Goal: Information Seeking & Learning: Learn about a topic

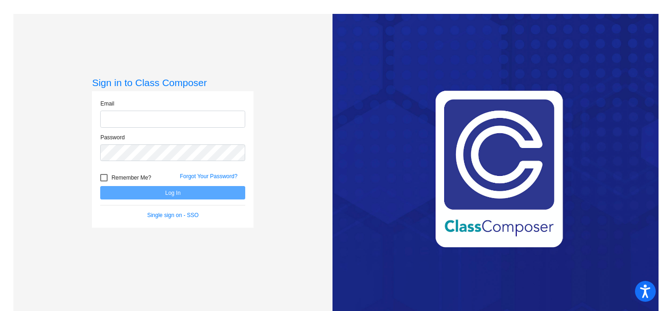
type input "[EMAIL_ADDRESS][DOMAIN_NAME]"
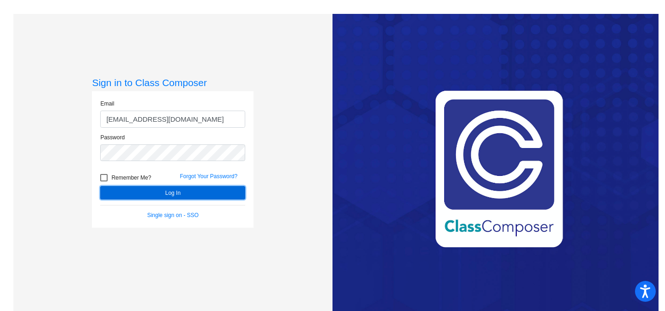
click at [163, 194] on button "Log In" at bounding box center [172, 192] width 145 height 13
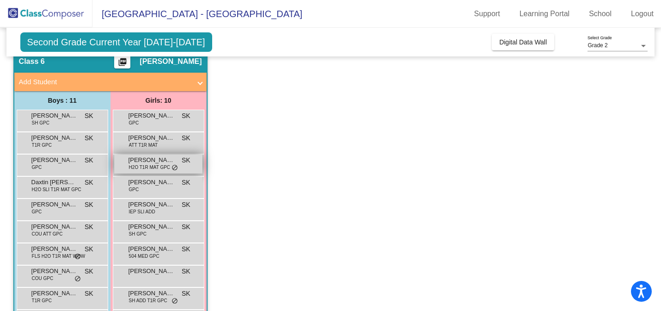
scroll to position [46, 0]
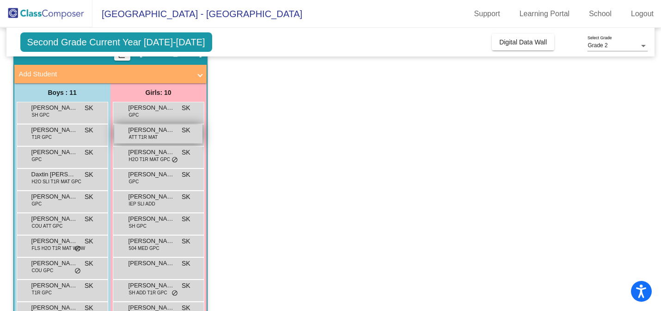
click at [168, 138] on div "[PERSON_NAME] ATT T1R MAT SK lock do_not_disturb_alt" at bounding box center [158, 133] width 88 height 19
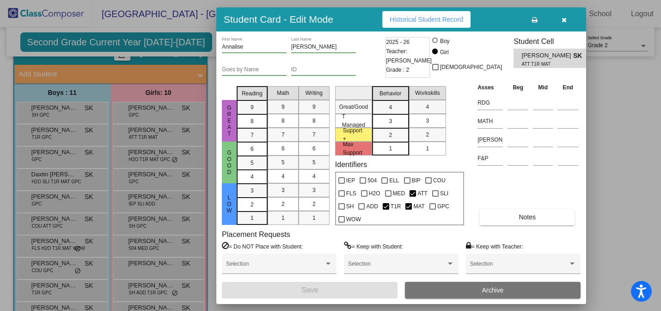
click at [565, 18] on icon "button" at bounding box center [563, 20] width 5 height 6
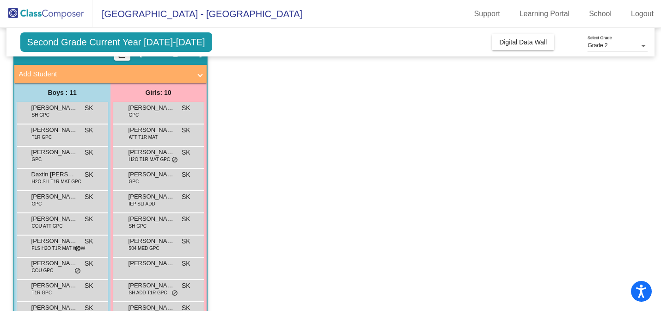
click at [166, 45] on span "Second Grade Current Year [DATE]-[DATE]" at bounding box center [116, 41] width 192 height 19
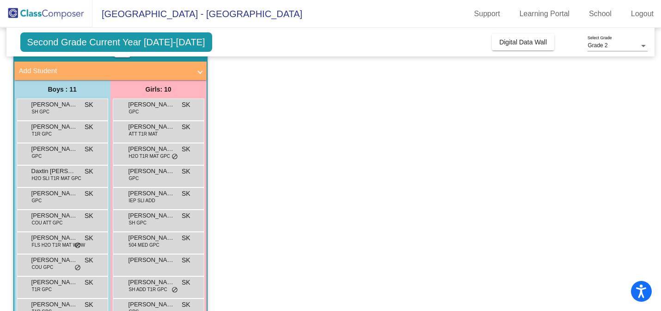
scroll to position [0, 0]
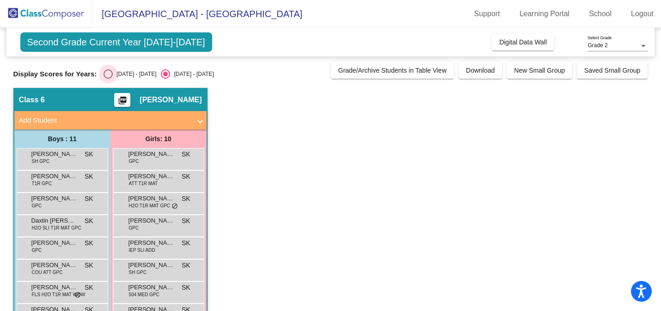
click at [107, 73] on div "Select an option" at bounding box center [108, 73] width 9 height 9
click at [108, 79] on input "[DATE] - [DATE]" at bounding box center [108, 79] width 0 height 0
radio input "true"
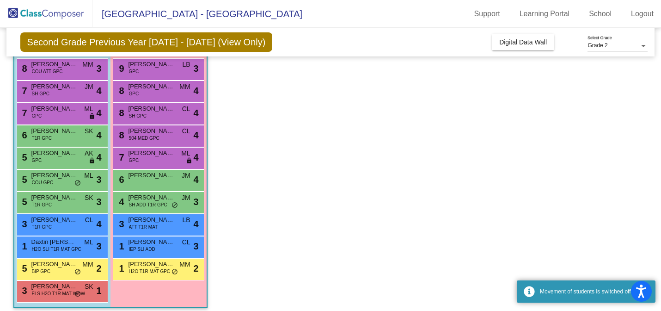
scroll to position [96, 0]
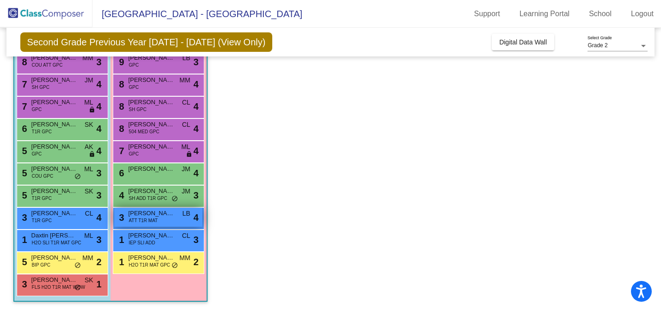
click at [149, 224] on div "3 [PERSON_NAME] ATT T1R MAT LB lock do_not_disturb_alt 4" at bounding box center [158, 216] width 88 height 19
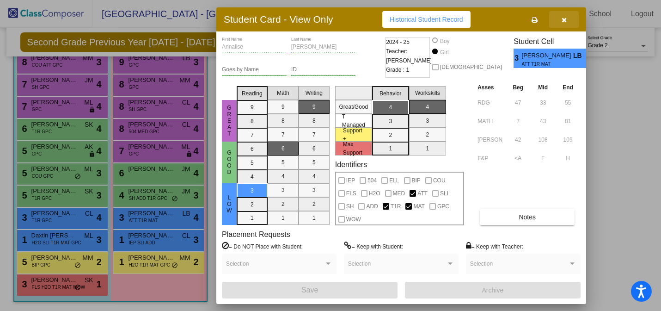
click at [563, 19] on icon "button" at bounding box center [563, 20] width 5 height 6
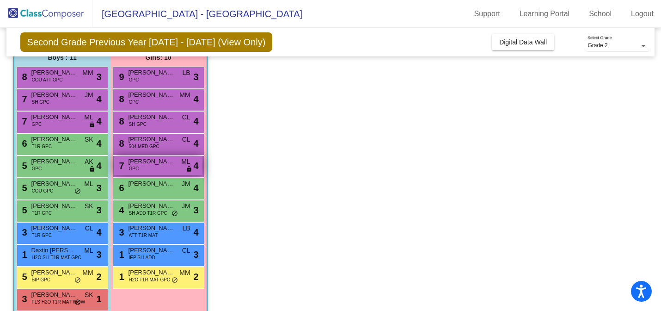
scroll to position [86, 0]
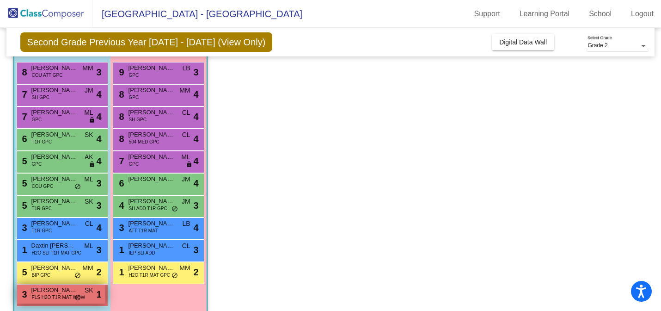
click at [44, 292] on span "[PERSON_NAME]" at bounding box center [54, 289] width 46 height 9
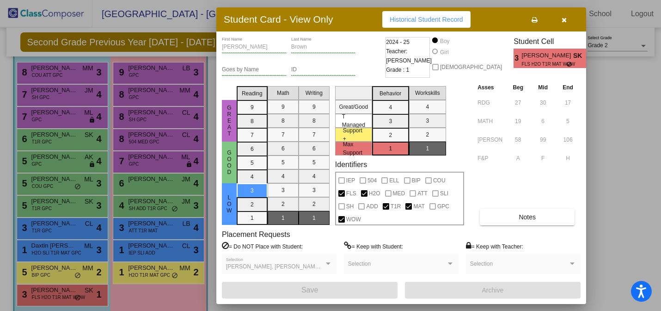
click at [565, 18] on icon "button" at bounding box center [563, 20] width 5 height 6
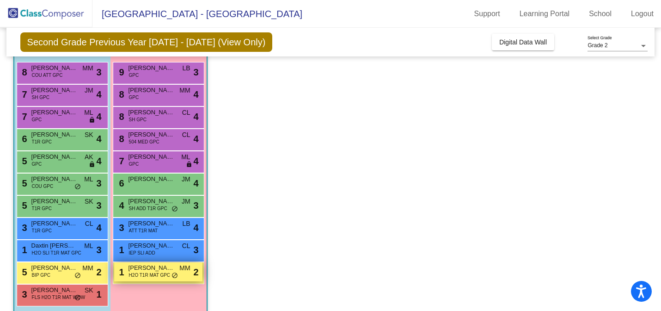
click at [130, 272] on span "H2O T1R MAT GPC" at bounding box center [149, 274] width 41 height 7
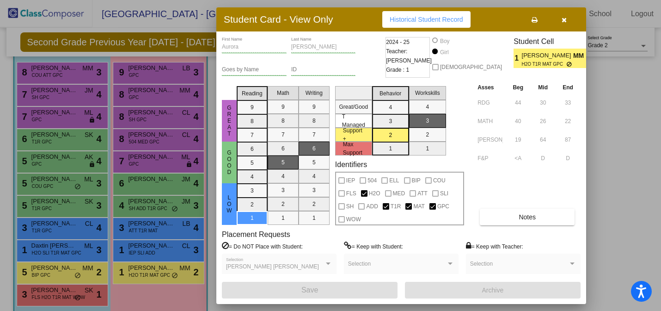
click at [563, 20] on icon "button" at bounding box center [563, 20] width 5 height 6
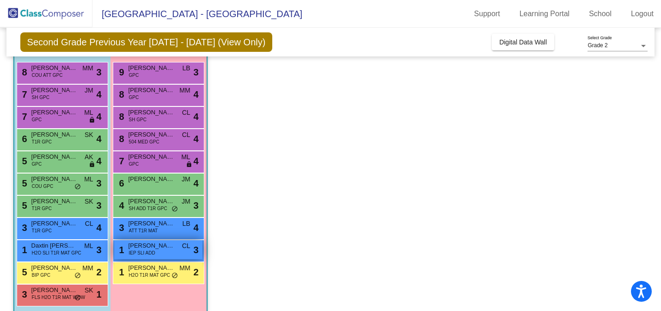
click at [142, 251] on span "IEP SLI ADD" at bounding box center [142, 252] width 26 height 7
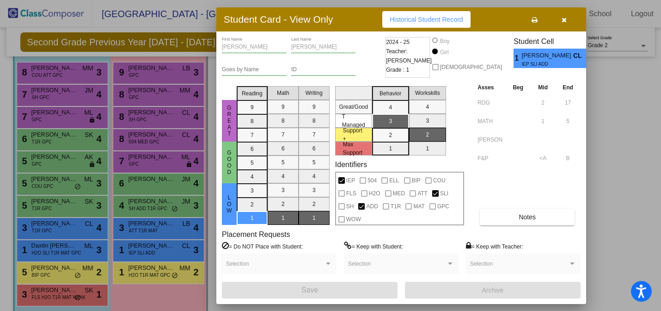
click at [80, 247] on div at bounding box center [330, 155] width 661 height 311
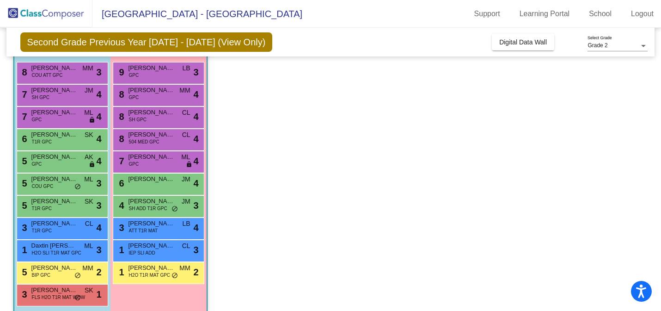
click at [80, 247] on div "1 Daxtin [PERSON_NAME] H2O SLI T1R MAT GPC ML lock do_not_disturb_alt 3" at bounding box center [61, 249] width 88 height 19
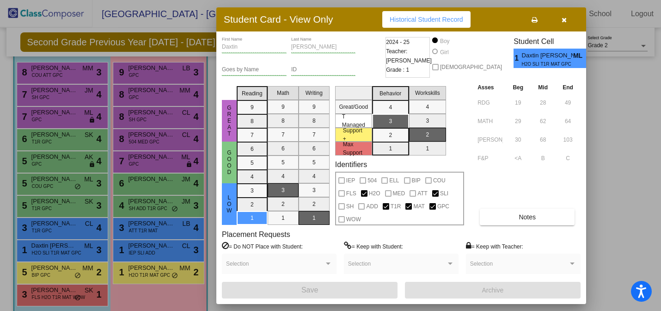
click at [82, 226] on div at bounding box center [330, 155] width 661 height 311
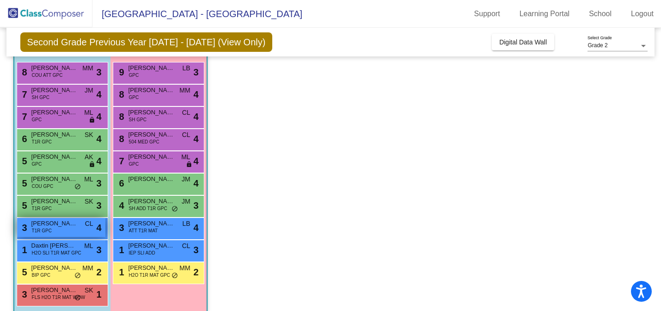
click at [82, 228] on div "3 [PERSON_NAME] T1R GPC CL lock do_not_disturb_alt 4" at bounding box center [61, 227] width 88 height 19
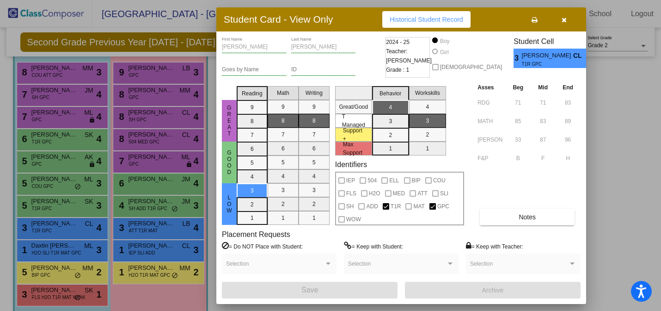
click at [134, 206] on div at bounding box center [330, 155] width 661 height 311
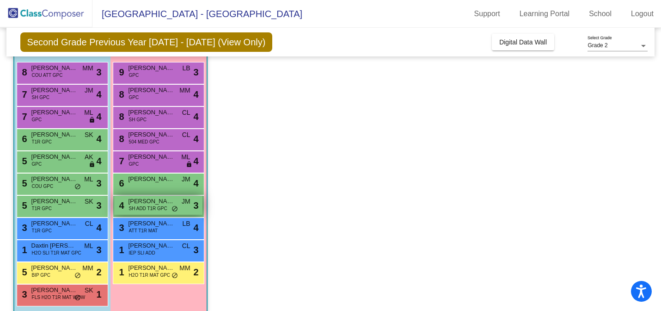
click at [134, 207] on span "SH ADD T1R GPC" at bounding box center [148, 208] width 38 height 7
